Goal: Task Accomplishment & Management: Manage account settings

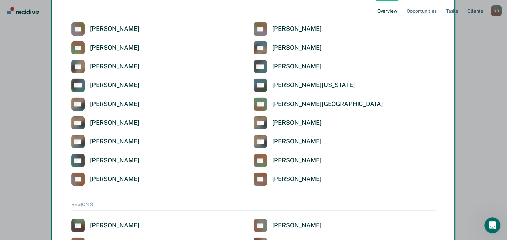
scroll to position [1195, 0]
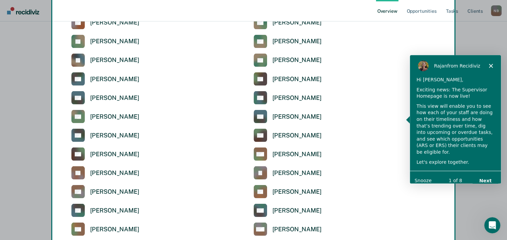
click at [494, 67] on div "Rajan from Recidiviz" at bounding box center [455, 65] width 91 height 21
click at [492, 64] on icon "Close" at bounding box center [491, 65] width 4 height 4
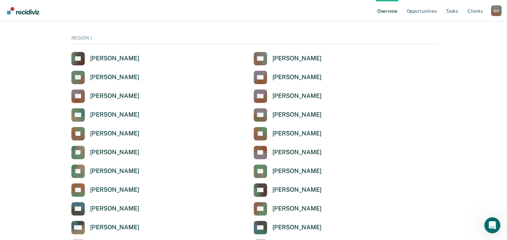
scroll to position [0, 0]
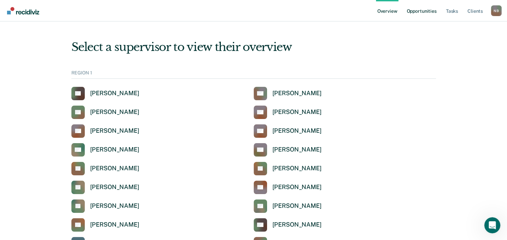
click at [416, 11] on link "Opportunities" at bounding box center [421, 10] width 33 height 21
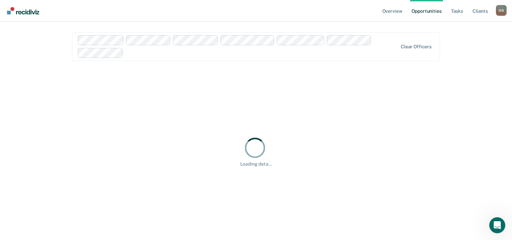
click at [358, 51] on div at bounding box center [261, 53] width 271 height 8
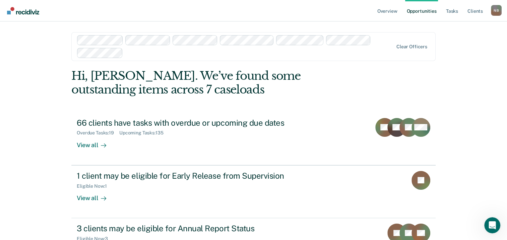
click at [133, 55] on div at bounding box center [259, 53] width 267 height 8
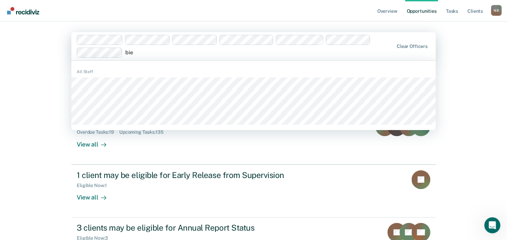
type input "bier"
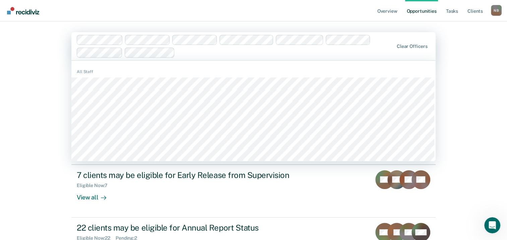
click at [186, 55] on div at bounding box center [286, 53] width 216 height 8
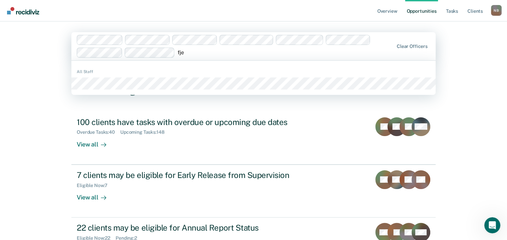
type input "fjet"
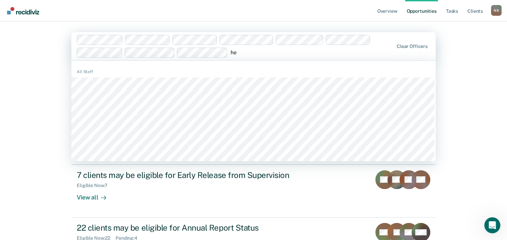
type input "h"
type input "hur"
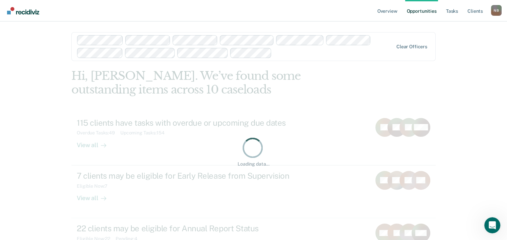
click at [307, 51] on div at bounding box center [333, 53] width 119 height 8
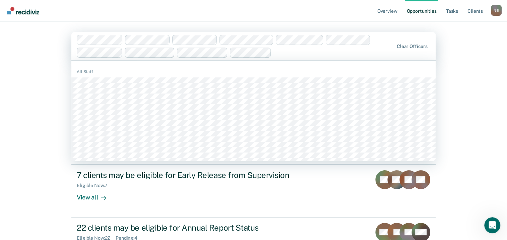
click at [286, 52] on div at bounding box center [333, 53] width 119 height 8
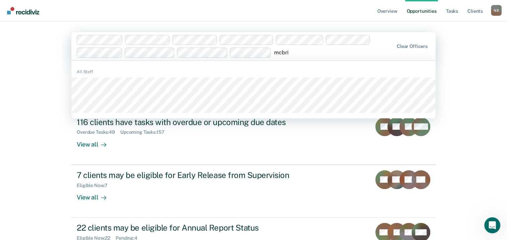
type input "mcbrid"
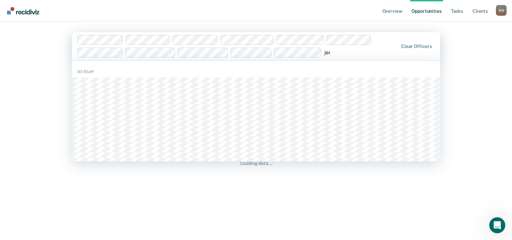
type input "jenn"
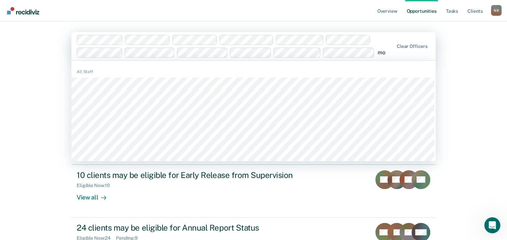
type input "m"
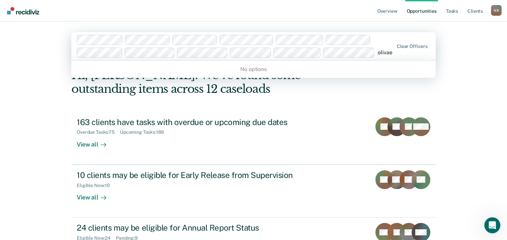
type input "oliva"
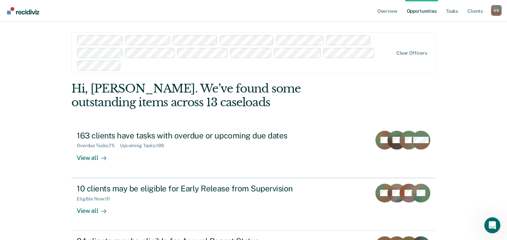
click at [142, 63] on div at bounding box center [258, 66] width 269 height 8
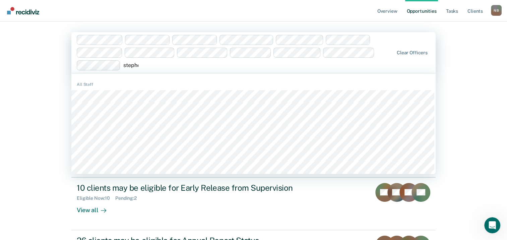
type input "stephen"
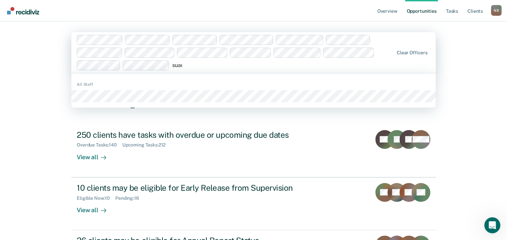
type input "suare"
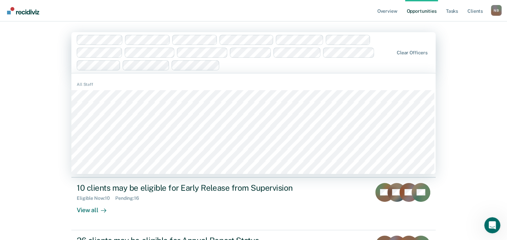
click at [242, 62] on div at bounding box center [308, 65] width 171 height 8
type input "bry"
click at [280, 65] on div at bounding box center [334, 65] width 117 height 8
type input "bry"
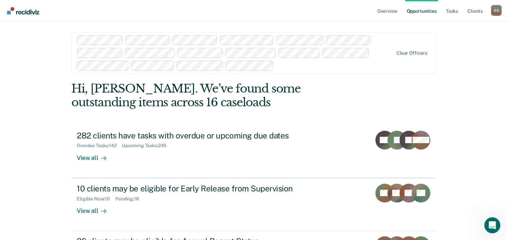
click at [300, 68] on div at bounding box center [335, 66] width 116 height 8
click at [285, 66] on div at bounding box center [335, 66] width 116 height 8
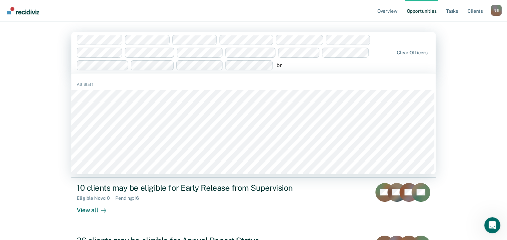
type input "b"
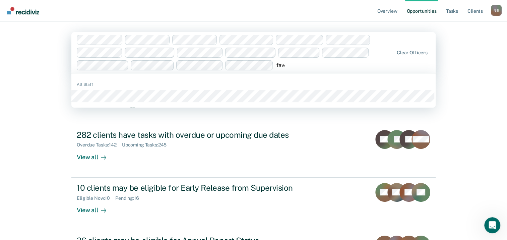
type input "favel"
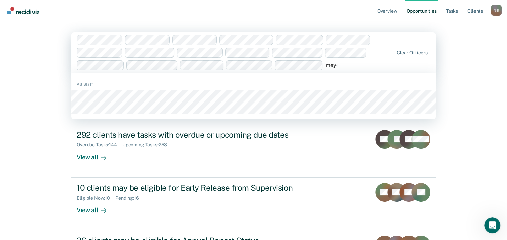
type input "meyer"
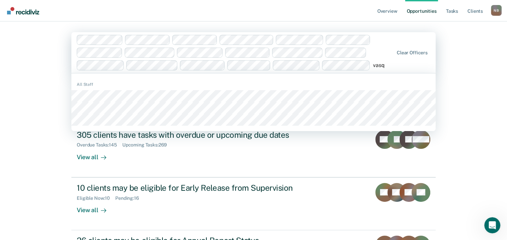
type input "vasqu"
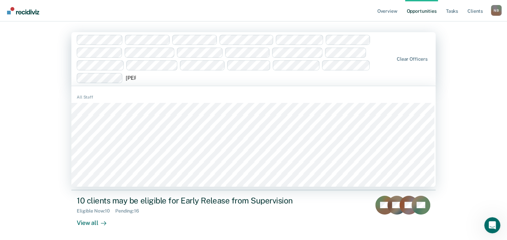
type input "erica"
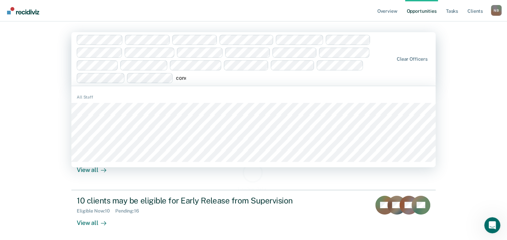
type input "conde"
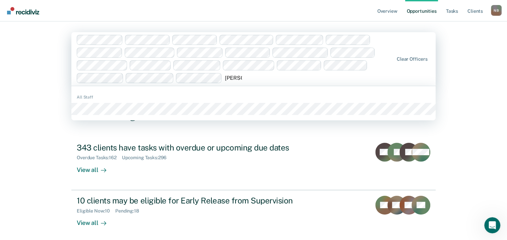
type input "demerso"
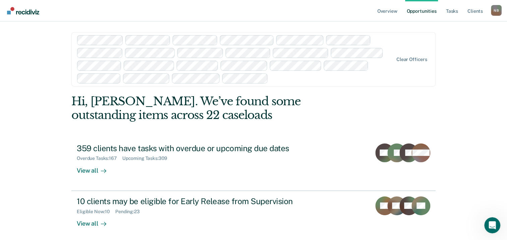
click at [292, 78] on div at bounding box center [332, 78] width 122 height 8
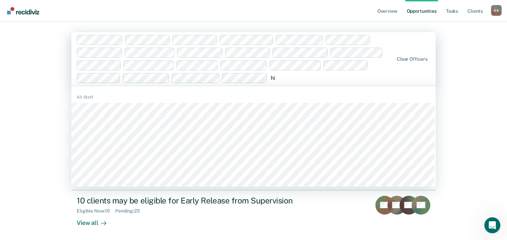
type input "his"
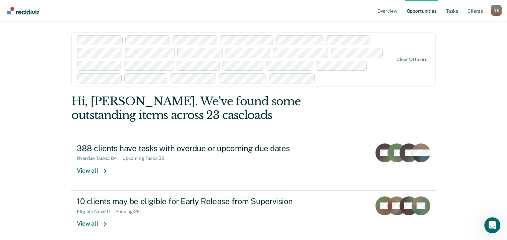
click at [321, 77] on div at bounding box center [355, 78] width 75 height 8
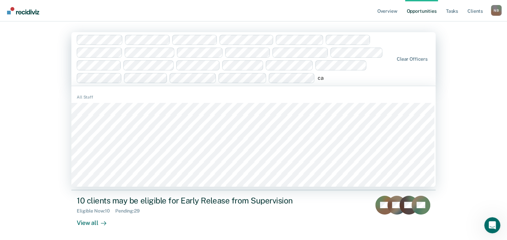
type input "cas"
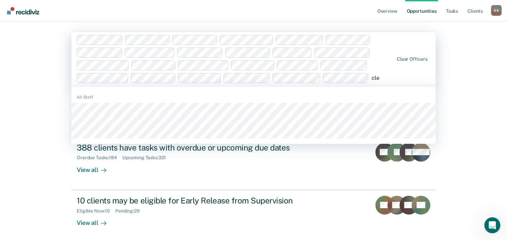
type input "clev"
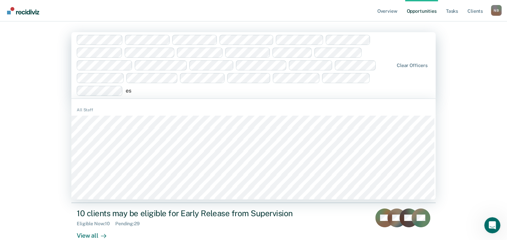
type input "esq"
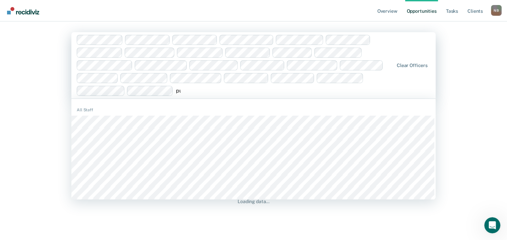
type input "pur"
type input "mek"
type input "san"
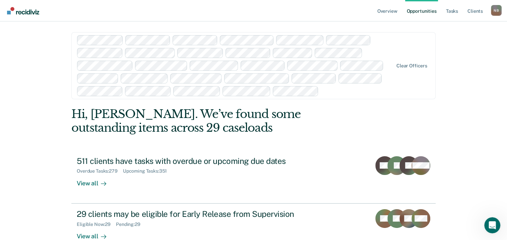
click at [329, 92] on div at bounding box center [356, 91] width 71 height 8
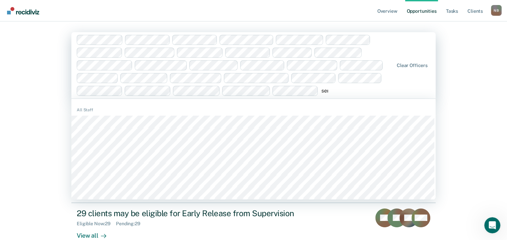
type input "serr"
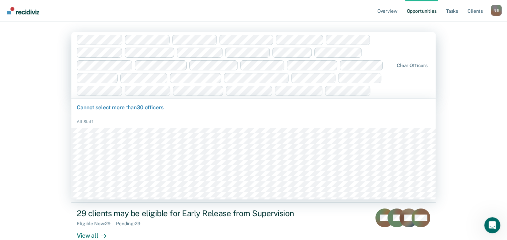
click at [382, 91] on div at bounding box center [383, 91] width 19 height 8
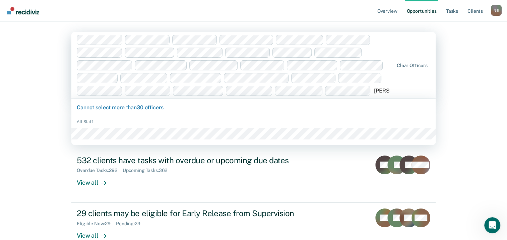
type input "john dor"
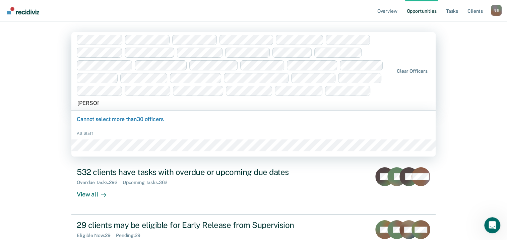
click at [83, 139] on div at bounding box center [253, 145] width 364 height 12
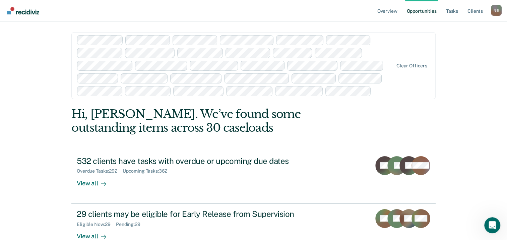
drag, startPoint x: 405, startPoint y: 90, endPoint x: 382, endPoint y: 90, distance: 22.8
click at [382, 90] on div "Clear officers" at bounding box center [253, 65] width 364 height 67
click at [377, 90] on div at bounding box center [383, 91] width 19 height 8
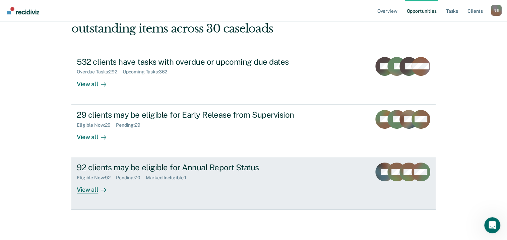
scroll to position [101, 0]
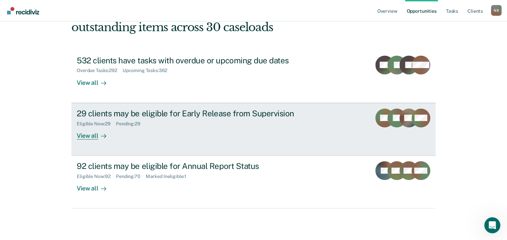
click at [88, 135] on div "View all" at bounding box center [96, 132] width 38 height 13
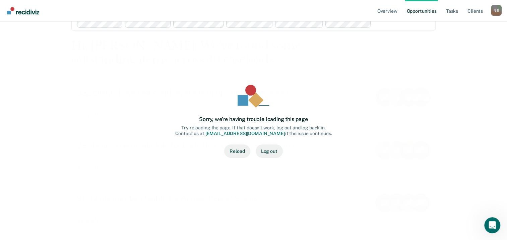
scroll to position [32, 0]
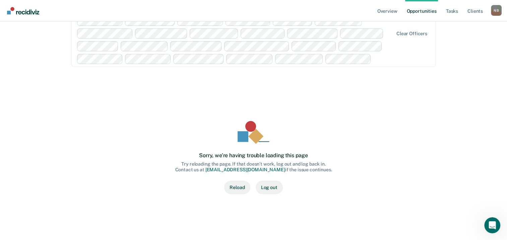
click at [232, 189] on button "Reload" at bounding box center [237, 187] width 26 height 13
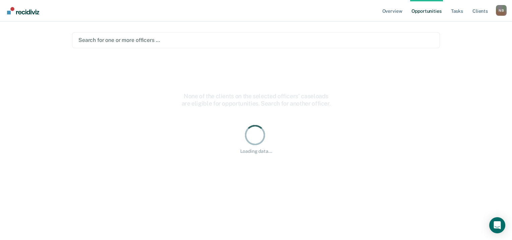
click at [420, 10] on link "Opportunities" at bounding box center [426, 10] width 33 height 21
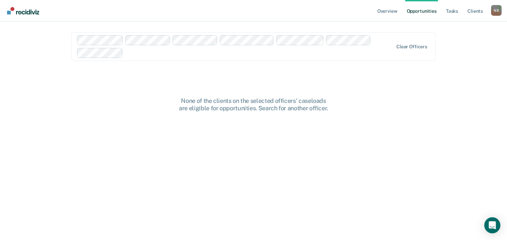
click at [420, 9] on link "Opportunities" at bounding box center [421, 10] width 33 height 21
click at [390, 13] on link "Overview" at bounding box center [387, 10] width 23 height 21
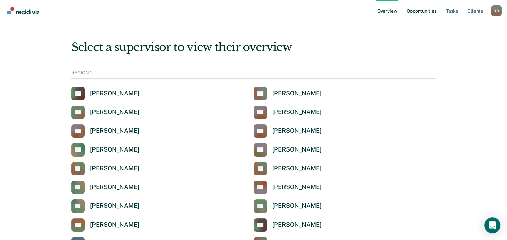
click at [431, 8] on link "Opportunities" at bounding box center [421, 10] width 33 height 21
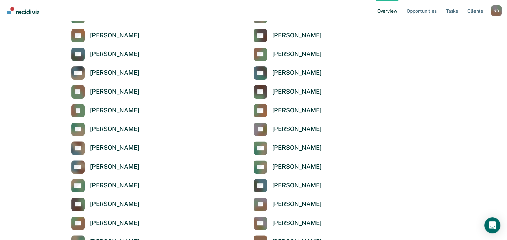
scroll to position [201, 0]
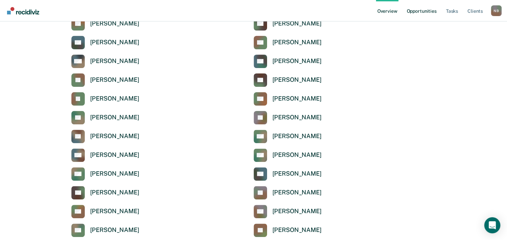
click at [432, 11] on link "Opportunities" at bounding box center [421, 10] width 33 height 21
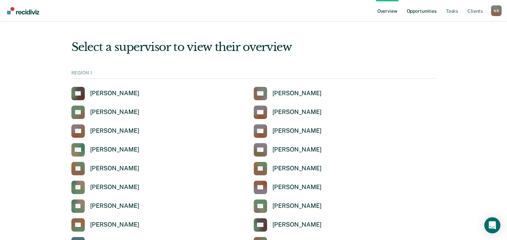
click at [416, 11] on link "Opportunities" at bounding box center [421, 10] width 33 height 21
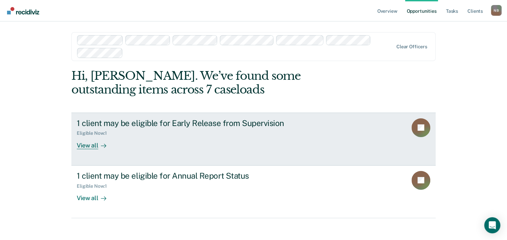
click at [112, 125] on div "1 client may be eligible for Early Release from Supervision" at bounding box center [194, 123] width 235 height 10
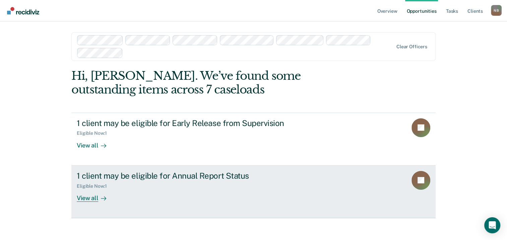
click at [98, 171] on div "1 client may be eligible for Annual Report Status" at bounding box center [194, 176] width 235 height 10
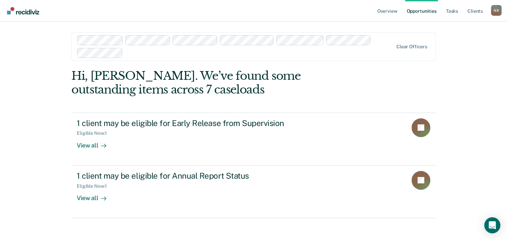
click at [326, 50] on div at bounding box center [259, 53] width 267 height 8
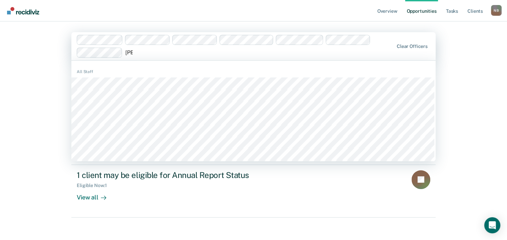
type input "erika"
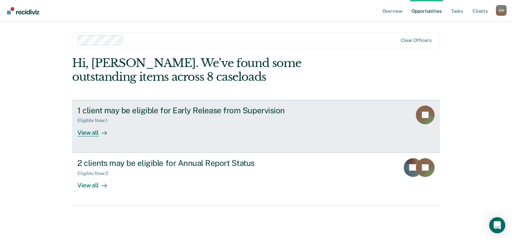
click at [86, 130] on div "View all" at bounding box center [96, 129] width 38 height 13
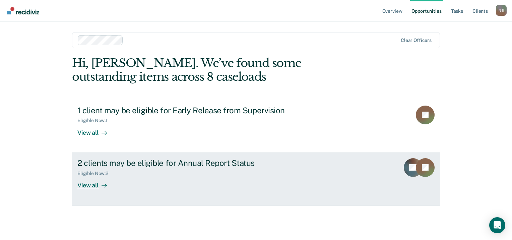
click at [94, 184] on div "View all" at bounding box center [96, 182] width 38 height 13
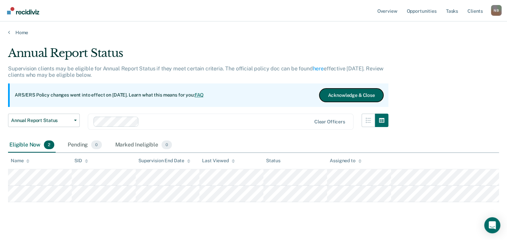
click at [342, 95] on button "Acknowledge & Close" at bounding box center [351, 94] width 64 height 13
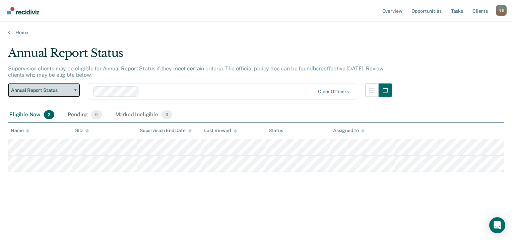
click at [69, 89] on span "Annual Report Status" at bounding box center [41, 90] width 60 height 6
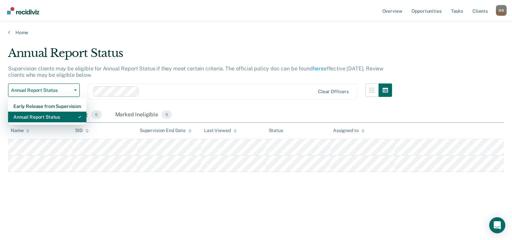
click at [34, 117] on div "Annual Report Status" at bounding box center [47, 117] width 68 height 11
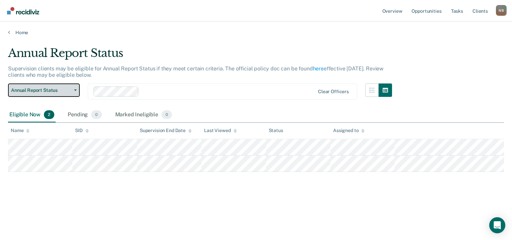
click at [73, 87] on button "Annual Report Status" at bounding box center [44, 89] width 72 height 13
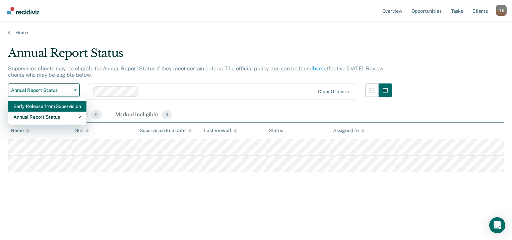
click at [41, 106] on div "Early Release from Supervision" at bounding box center [47, 106] width 68 height 11
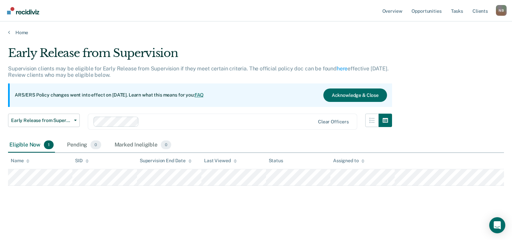
click at [214, 125] on div at bounding box center [228, 122] width 173 height 8
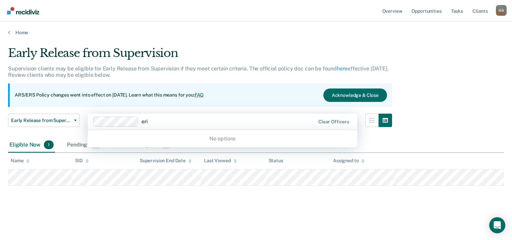
type input "erik"
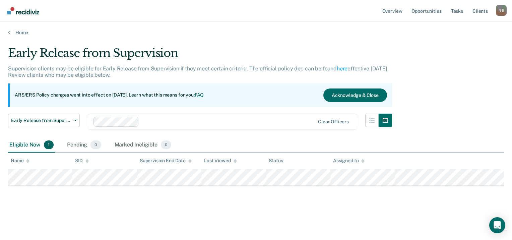
drag, startPoint x: 166, startPoint y: 121, endPoint x: 142, endPoint y: 122, distance: 23.8
click at [142, 122] on div at bounding box center [228, 122] width 173 height 8
click at [357, 91] on button "Acknowledge & Close" at bounding box center [355, 94] width 64 height 13
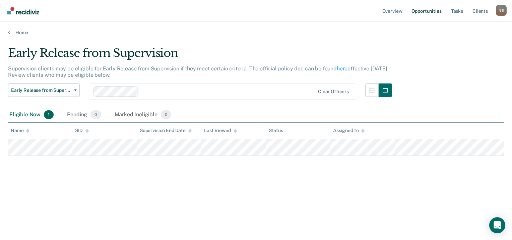
click at [426, 16] on link "Opportunities" at bounding box center [426, 10] width 33 height 21
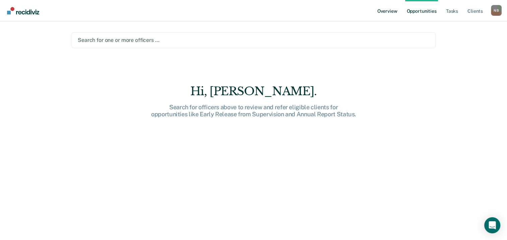
click at [390, 8] on link "Overview" at bounding box center [387, 10] width 23 height 21
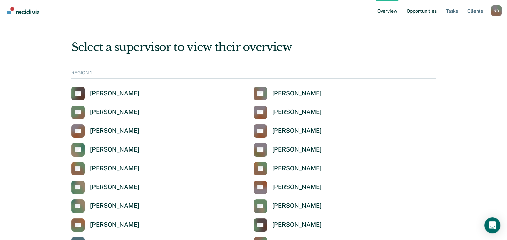
click at [429, 11] on link "Opportunities" at bounding box center [421, 10] width 33 height 21
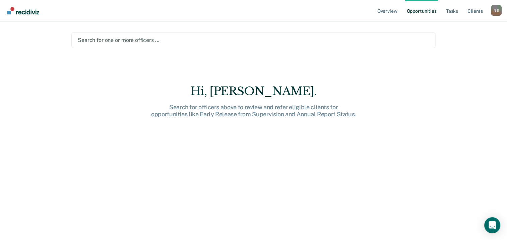
click at [137, 38] on div at bounding box center [254, 40] width 352 height 8
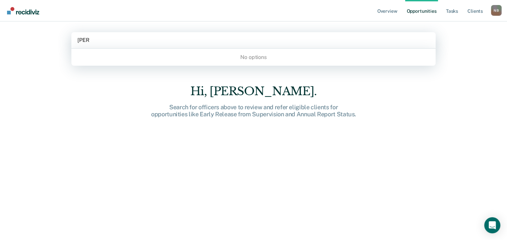
type input "silvas"
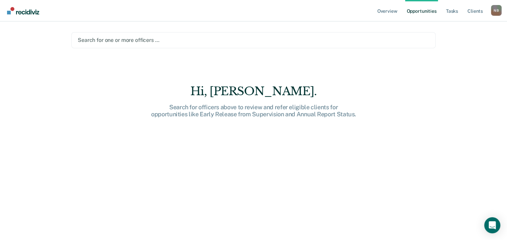
drag, startPoint x: 125, startPoint y: 42, endPoint x: 83, endPoint y: 38, distance: 41.8
click at [83, 38] on div at bounding box center [254, 40] width 352 height 8
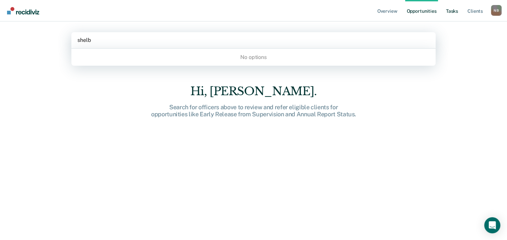
type input "shelb"
click at [450, 13] on link "Tasks" at bounding box center [452, 10] width 15 height 21
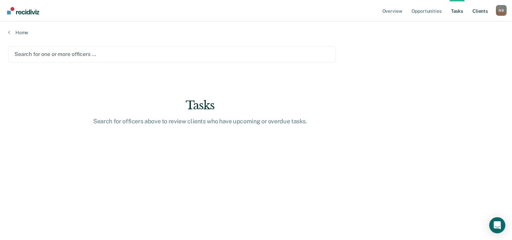
click at [474, 15] on link "Client s" at bounding box center [480, 10] width 18 height 21
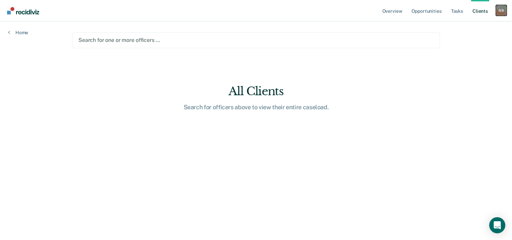
click at [500, 11] on div "N B" at bounding box center [501, 10] width 11 height 11
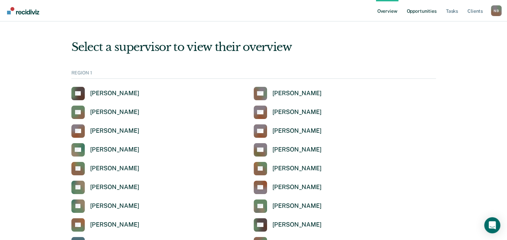
click at [418, 13] on link "Opportunities" at bounding box center [421, 10] width 33 height 21
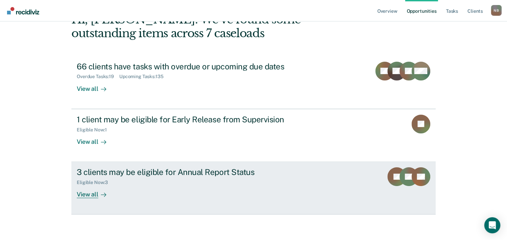
scroll to position [57, 0]
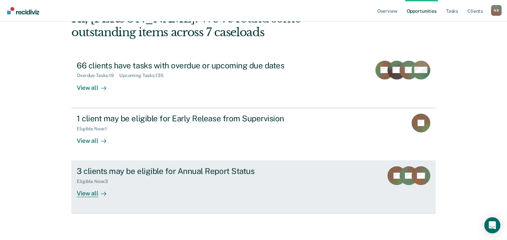
click at [102, 170] on div "3 clients may be eligible for Annual Report Status" at bounding box center [194, 171] width 235 height 10
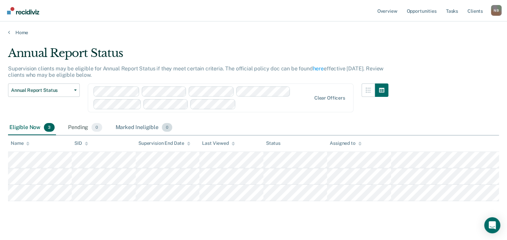
click at [143, 128] on div "Marked Ineligible 0" at bounding box center [144, 127] width 60 height 15
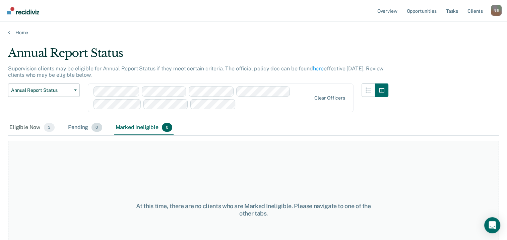
click at [68, 126] on div "Pending 0" at bounding box center [85, 127] width 37 height 15
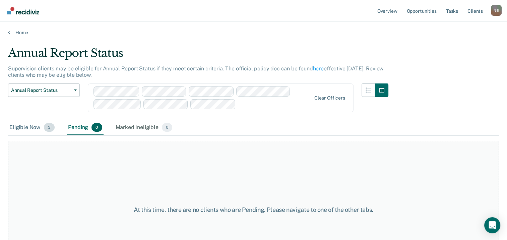
click at [29, 125] on div "Eligible Now 3" at bounding box center [32, 127] width 48 height 15
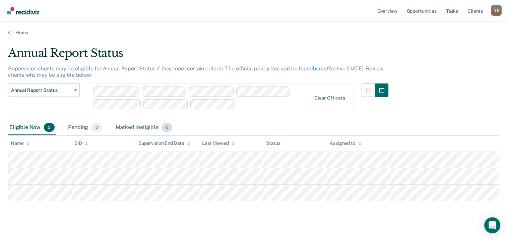
click at [133, 129] on div "Marked Ineligible 0" at bounding box center [144, 127] width 60 height 15
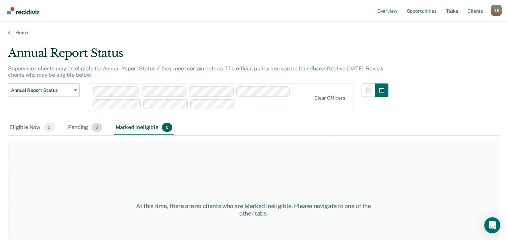
click at [73, 127] on div "Pending 0" at bounding box center [85, 127] width 37 height 15
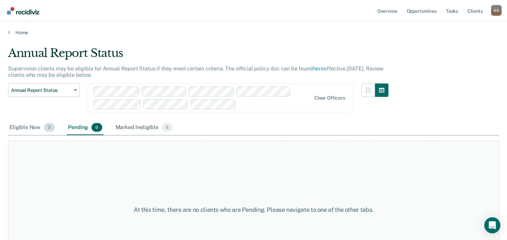
click at [31, 126] on div "Eligible Now 3" at bounding box center [32, 127] width 48 height 15
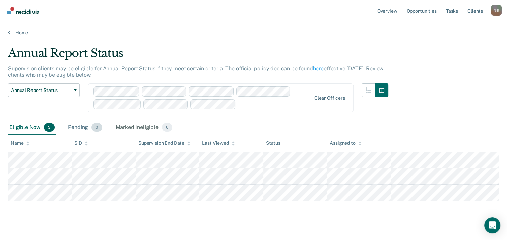
click at [79, 126] on div "Pending 0" at bounding box center [85, 127] width 37 height 15
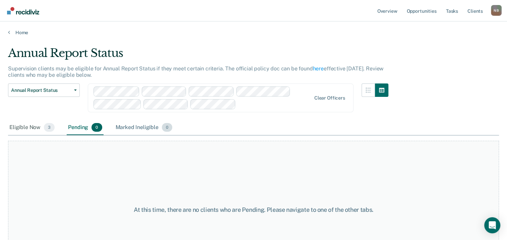
click at [132, 125] on div "Marked Ineligible 0" at bounding box center [144, 127] width 60 height 15
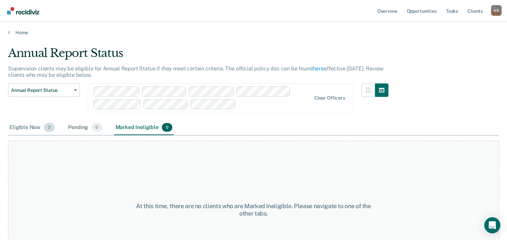
click at [13, 125] on div "Eligible Now 3" at bounding box center [32, 127] width 48 height 15
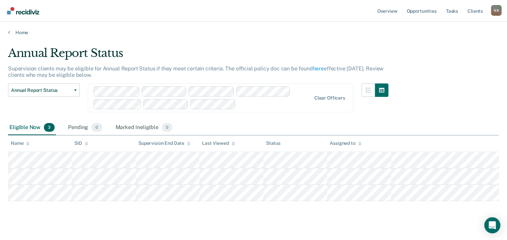
click at [233, 144] on icon at bounding box center [233, 145] width 3 height 2
click at [80, 125] on div "Pending 0" at bounding box center [85, 127] width 37 height 15
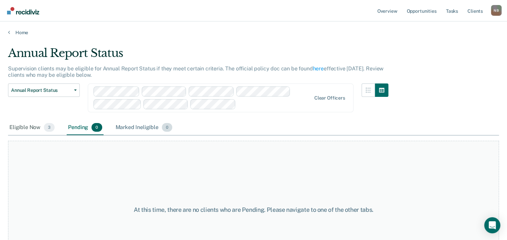
click at [131, 128] on div "Marked Ineligible 0" at bounding box center [144, 127] width 60 height 15
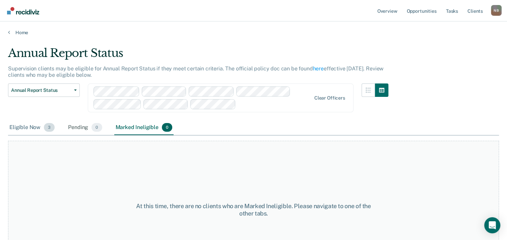
click at [24, 129] on div "Eligible Now 3" at bounding box center [32, 127] width 48 height 15
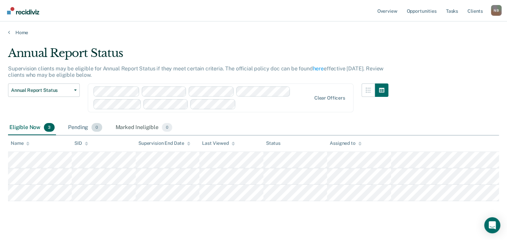
click at [69, 124] on div "Pending 0" at bounding box center [85, 127] width 37 height 15
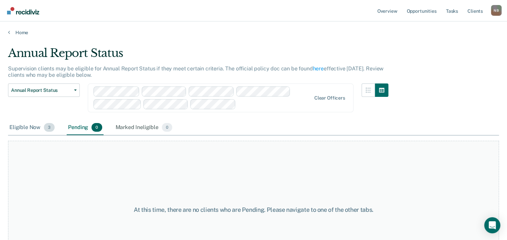
click at [26, 126] on div "Eligible Now 3" at bounding box center [32, 127] width 48 height 15
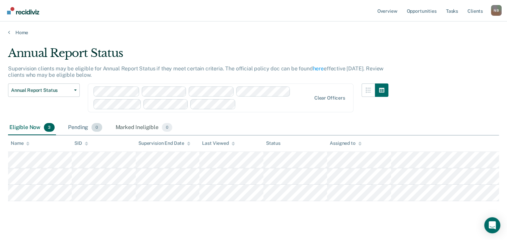
click at [72, 125] on div "Pending 0" at bounding box center [85, 127] width 37 height 15
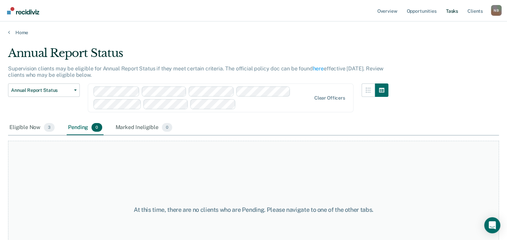
click at [451, 15] on link "Tasks" at bounding box center [452, 10] width 15 height 21
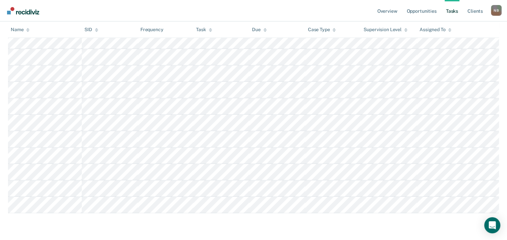
scroll to position [2680, 0]
click at [473, 12] on link "Client s" at bounding box center [475, 10] width 18 height 21
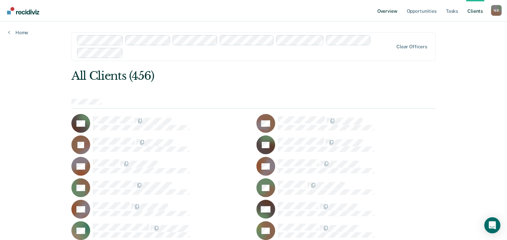
click at [390, 10] on link "Overview" at bounding box center [387, 10] width 23 height 21
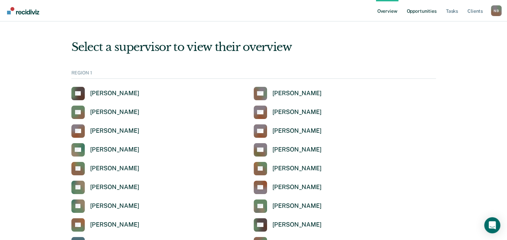
click at [423, 10] on link "Opportunities" at bounding box center [421, 10] width 33 height 21
